Goal: Navigation & Orientation: Find specific page/section

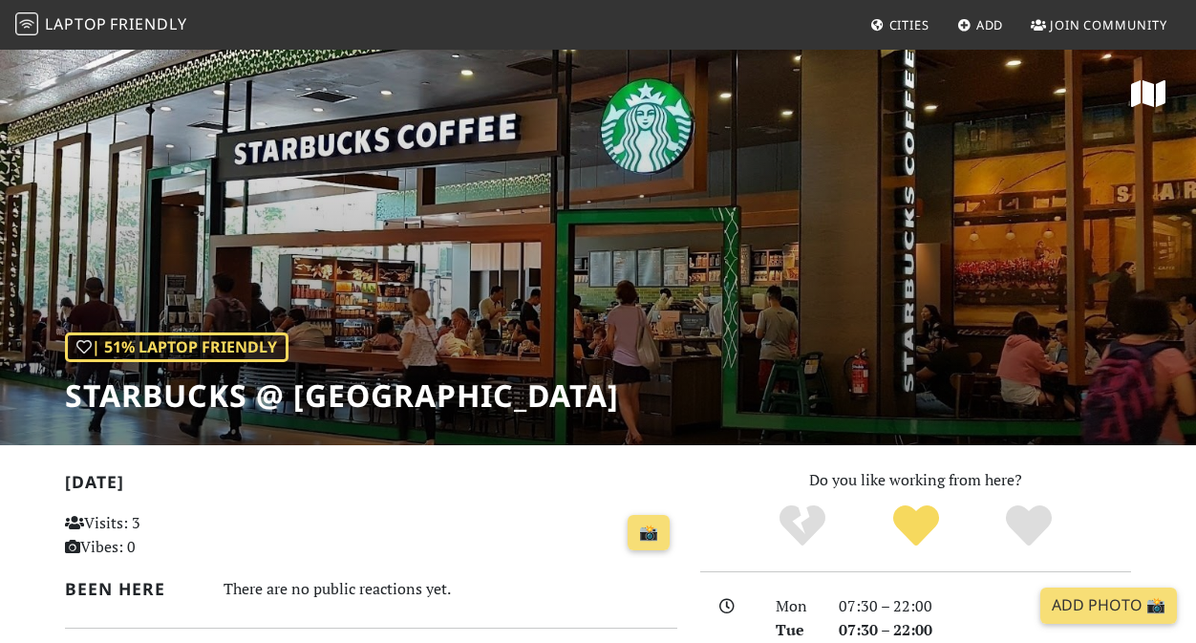
click at [1142, 95] on icon at bounding box center [1148, 93] width 34 height 31
click at [149, 17] on span "Friendly" at bounding box center [148, 23] width 76 height 21
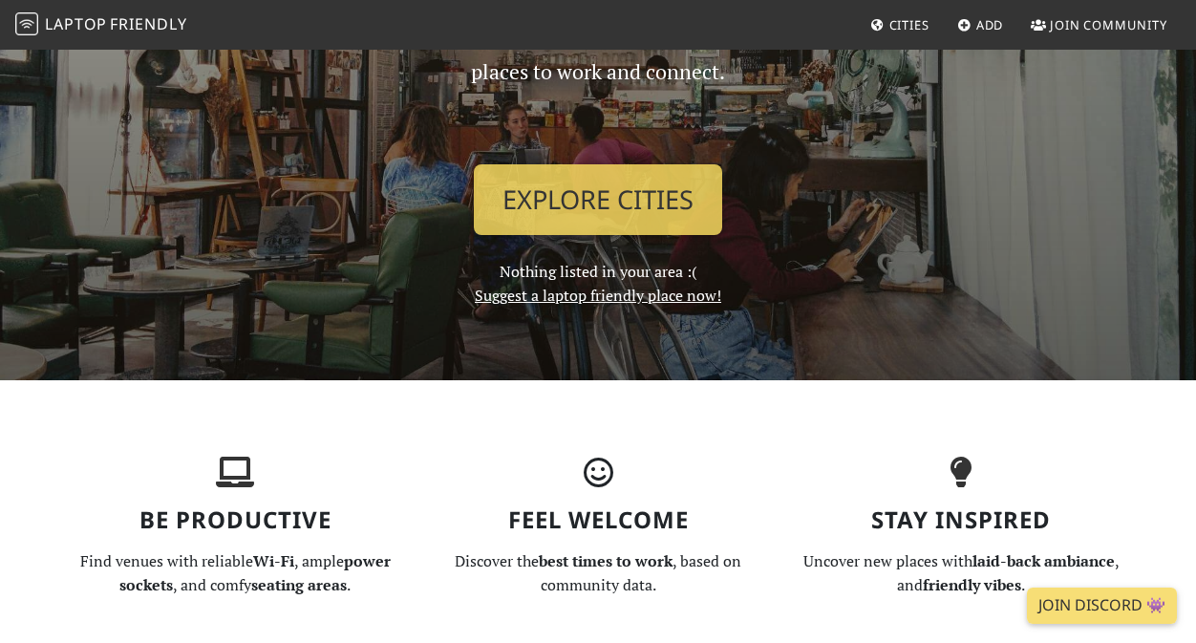
scroll to position [225, 0]
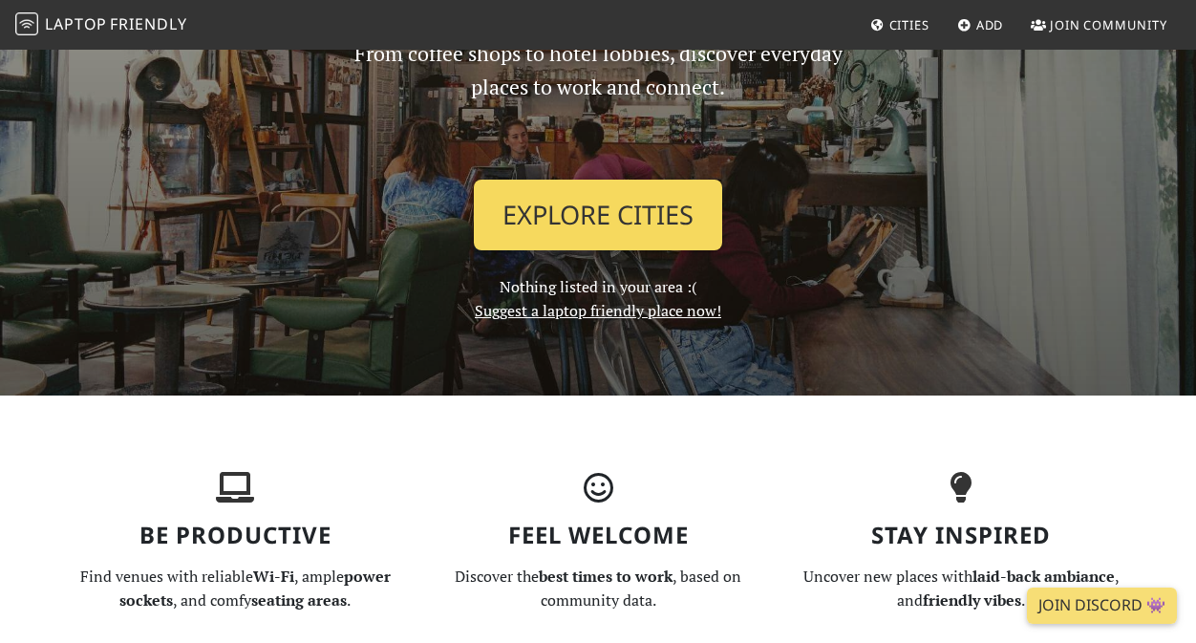
click at [603, 217] on link "Explore Cities" at bounding box center [598, 215] width 248 height 71
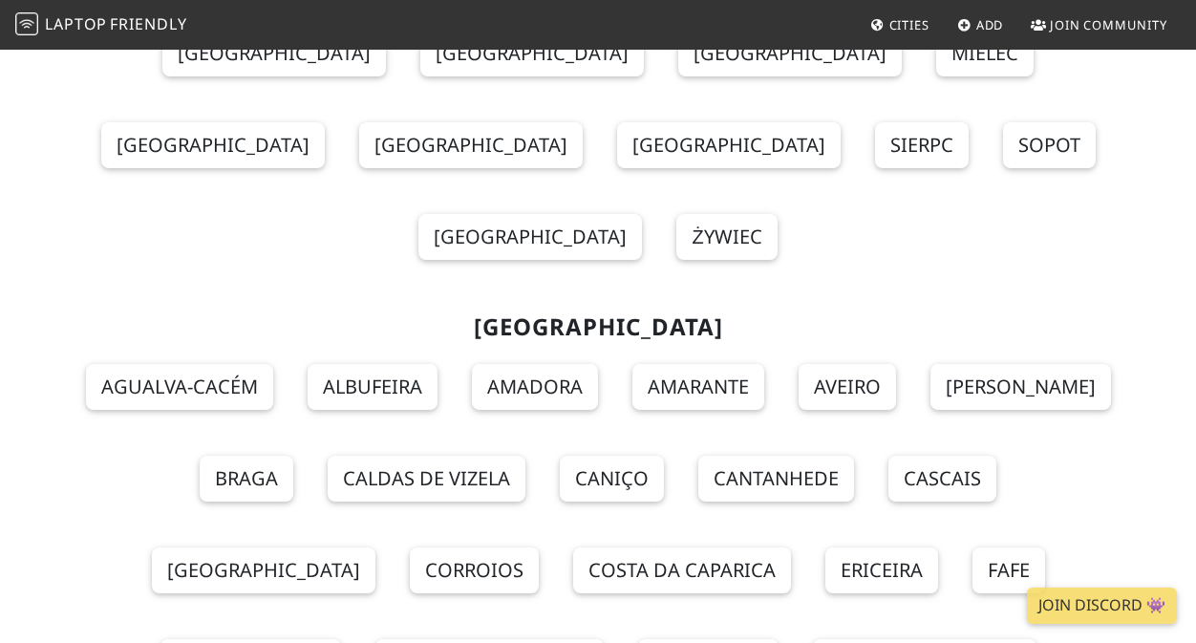
scroll to position [17543, 0]
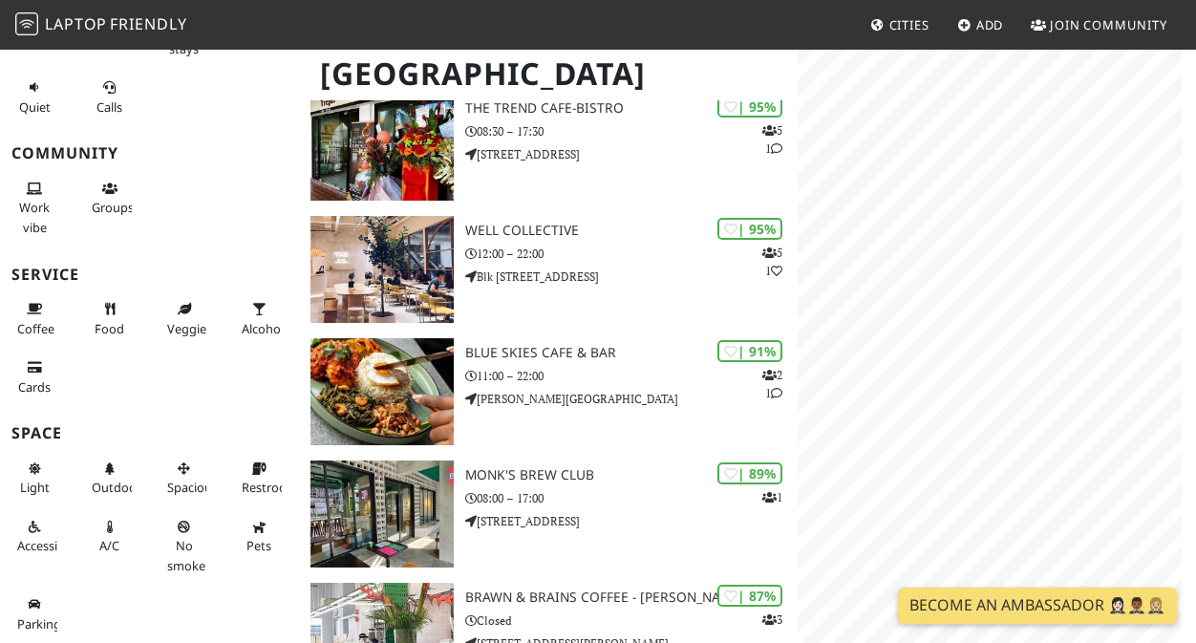
scroll to position [301, 0]
